Goal: Information Seeking & Learning: Learn about a topic

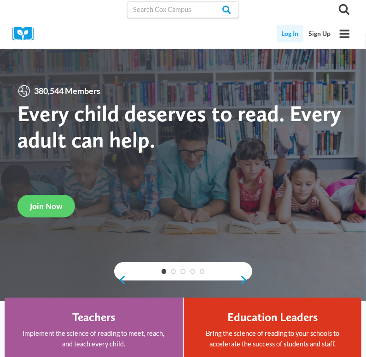
click at [287, 29] on link "Log In" at bounding box center [290, 33] width 27 height 17
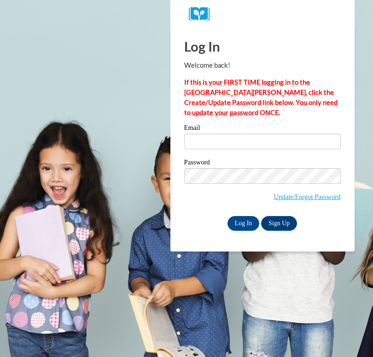
type input "[EMAIL_ADDRESS][DOMAIN_NAME]"
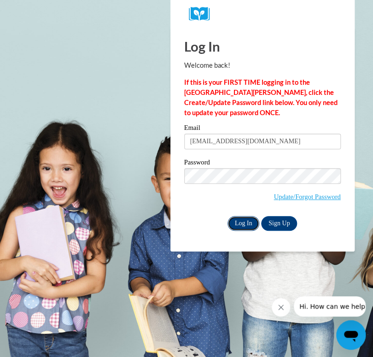
click at [237, 222] on input "Log In" at bounding box center [243, 223] width 32 height 15
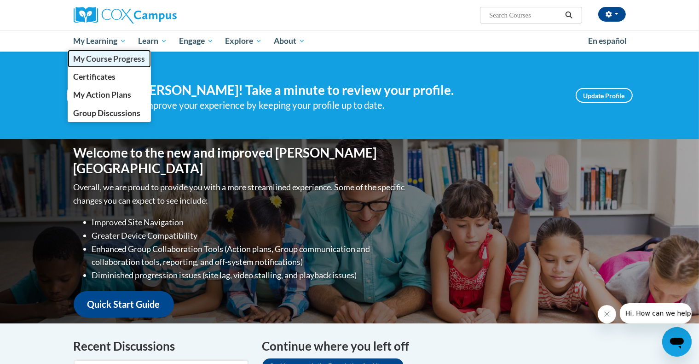
click at [122, 56] on span "My Course Progress" at bounding box center [109, 59] width 72 height 10
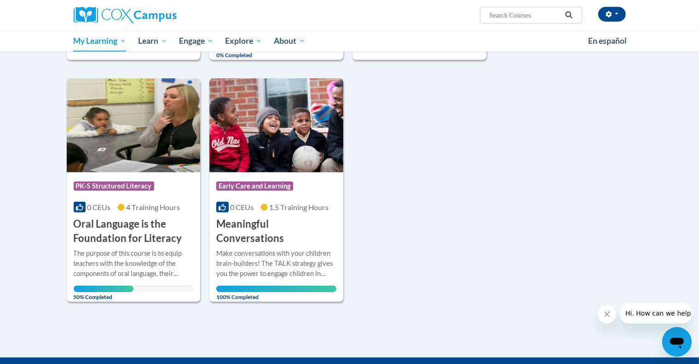
scroll to position [600, 0]
click at [160, 203] on span "4 Training Hours" at bounding box center [153, 207] width 54 height 9
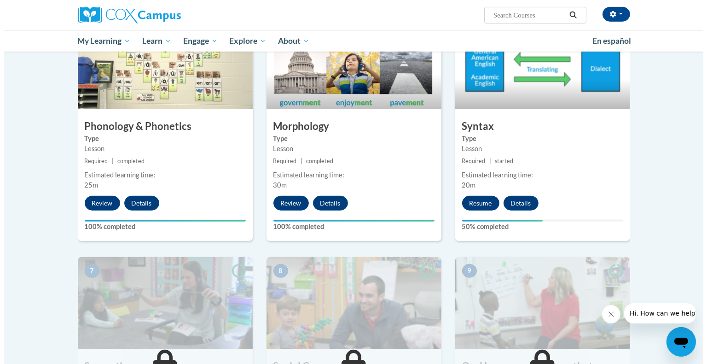
scroll to position [492, 0]
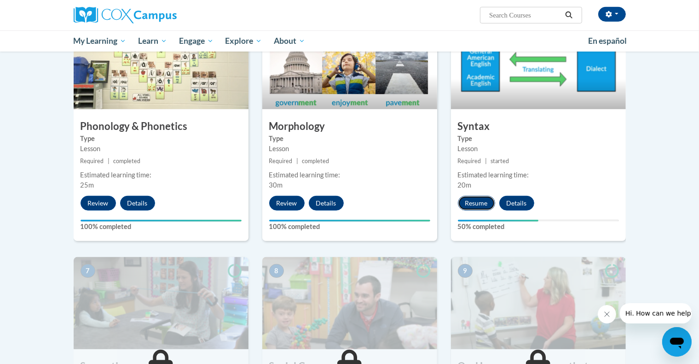
click at [473, 203] on button "Resume" at bounding box center [476, 203] width 37 height 15
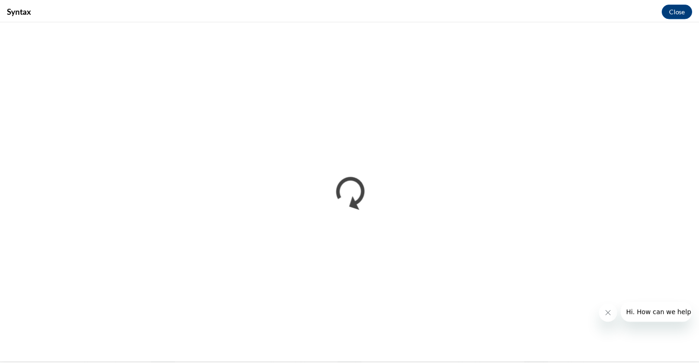
scroll to position [0, 0]
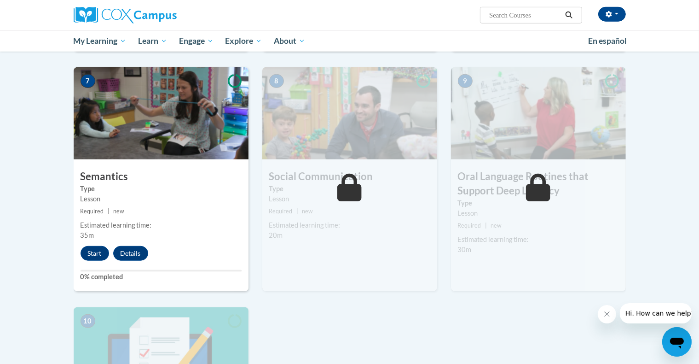
scroll to position [683, 0]
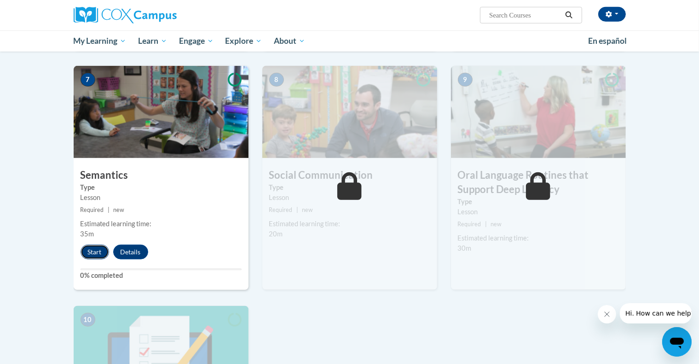
click at [98, 252] on button "Start" at bounding box center [95, 251] width 29 height 15
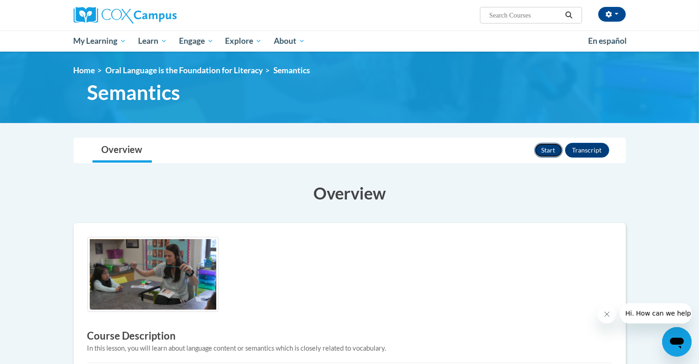
click at [548, 146] on button "Start" at bounding box center [548, 150] width 29 height 15
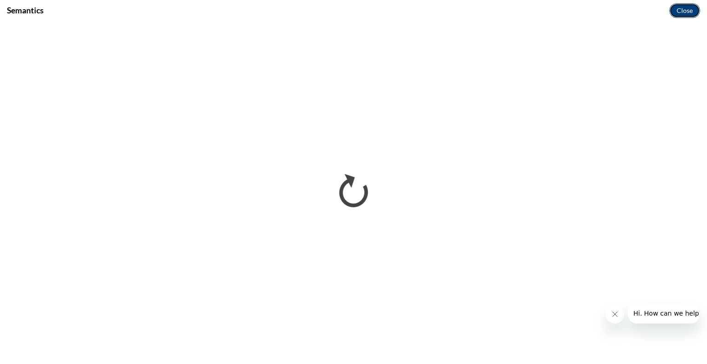
click at [670, 12] on button "Close" at bounding box center [684, 10] width 31 height 15
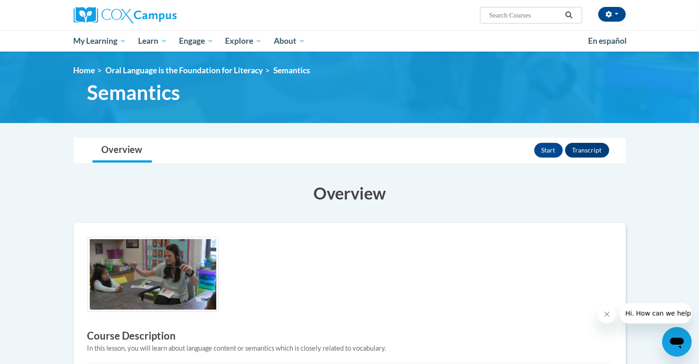
click at [670, 12] on div "Kayla Kilpatric (America/Chicago UTC-05:00) My Profile Inbox My Transcripts Log…" at bounding box center [349, 26] width 699 height 52
click at [517, 16] on input "Search..." at bounding box center [525, 15] width 74 height 11
type input "screenshare"
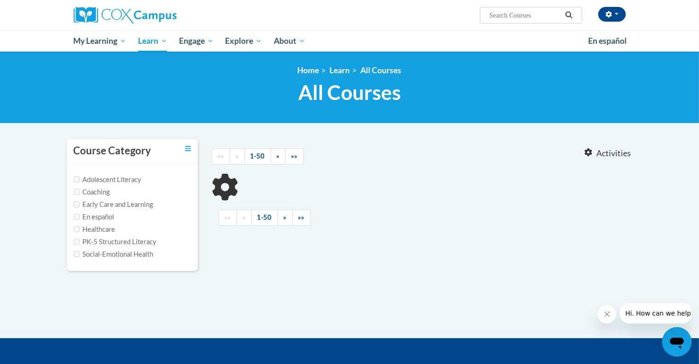
type input "screenshare"
